Goal: Transaction & Acquisition: Book appointment/travel/reservation

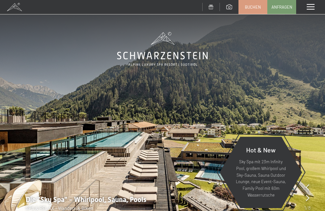
click at [0, 0] on span "BUCHEN" at bounding box center [0, 0] width 0 height 0
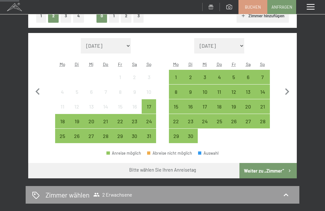
scroll to position [192, 0]
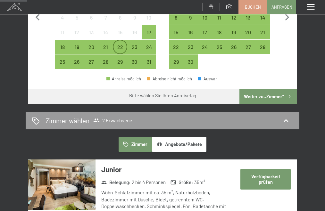
click at [120, 58] on div "22" at bounding box center [119, 51] width 13 height 13
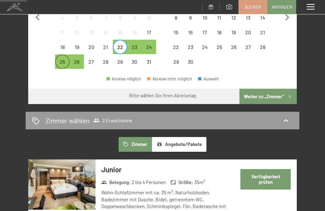
click at [58, 72] on div "25" at bounding box center [62, 65] width 13 height 13
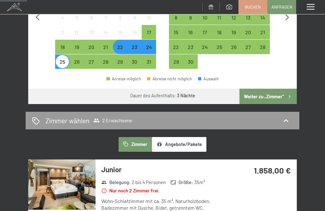
click at [274, 104] on button "Weiter zu „Zimmer“" at bounding box center [267, 96] width 57 height 15
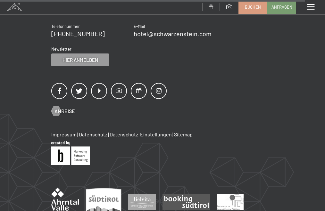
scroll to position [1179, 0]
